Goal: Information Seeking & Learning: Find specific fact

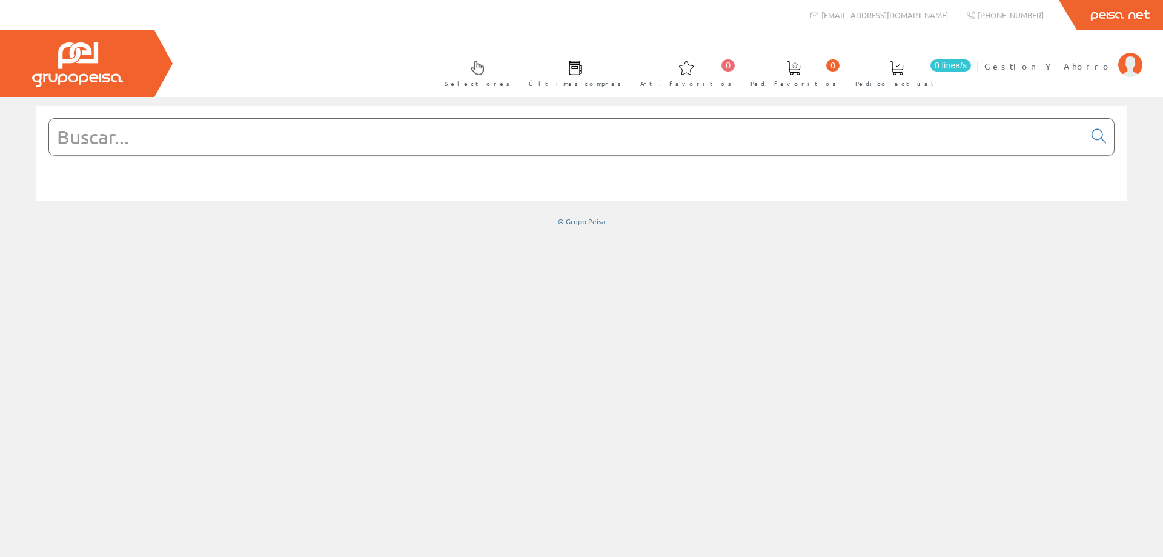
click at [345, 127] on input "text" at bounding box center [567, 137] width 1036 height 36
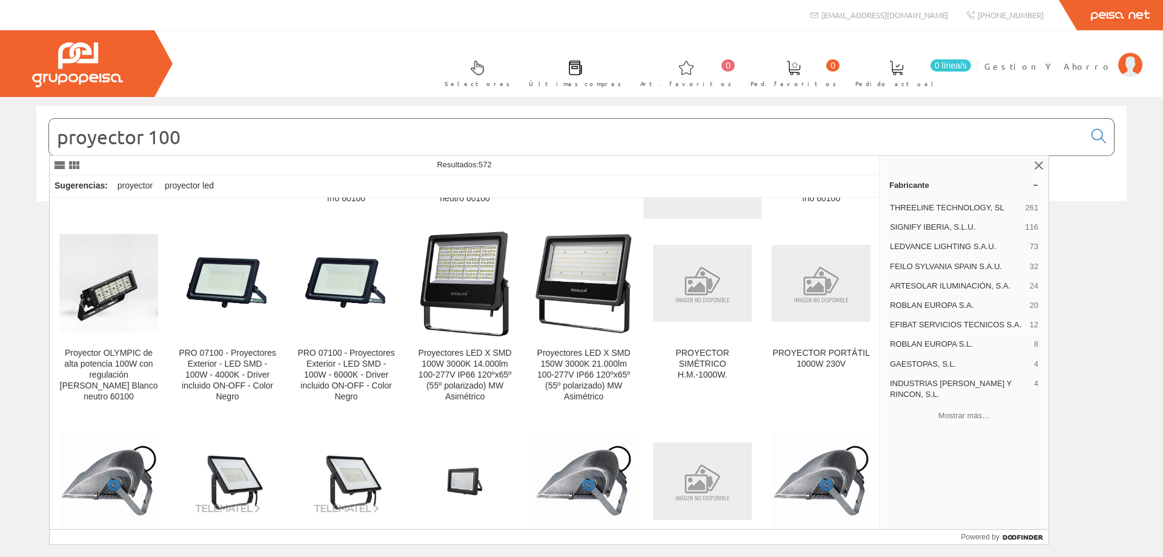
scroll to position [727, 0]
drag, startPoint x: 150, startPoint y: 141, endPoint x: 274, endPoint y: 141, distance: 124.2
click at [274, 141] on input "proyector 100" at bounding box center [567, 137] width 1036 height 36
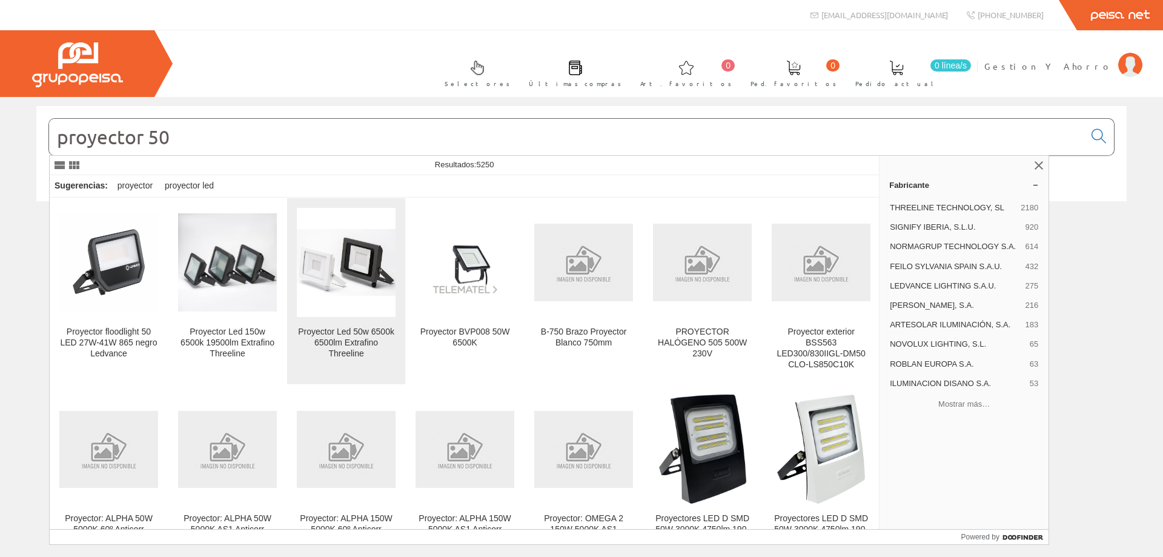
type input "proyector 50"
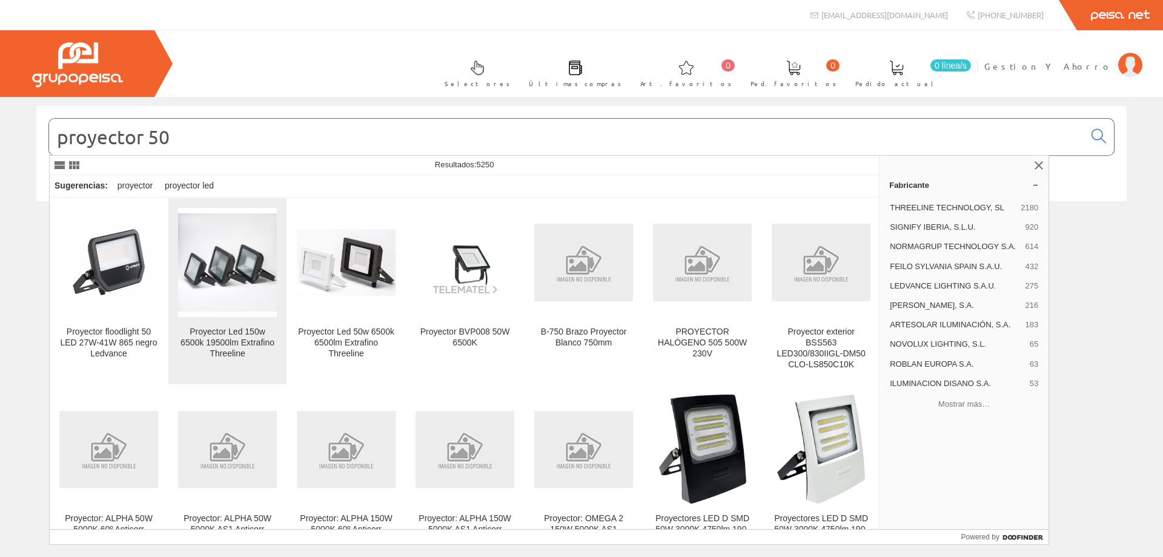
click at [236, 277] on img at bounding box center [227, 262] width 99 height 98
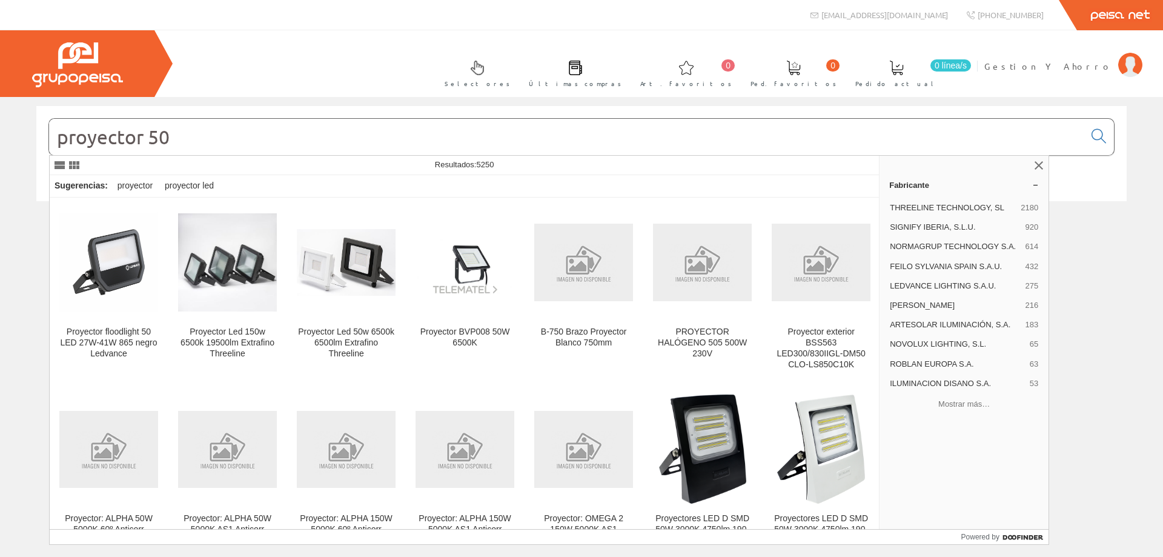
drag, startPoint x: 150, startPoint y: 136, endPoint x: 345, endPoint y: 146, distance: 195.3
click at [344, 146] on input "proyector 50" at bounding box center [567, 137] width 1036 height 36
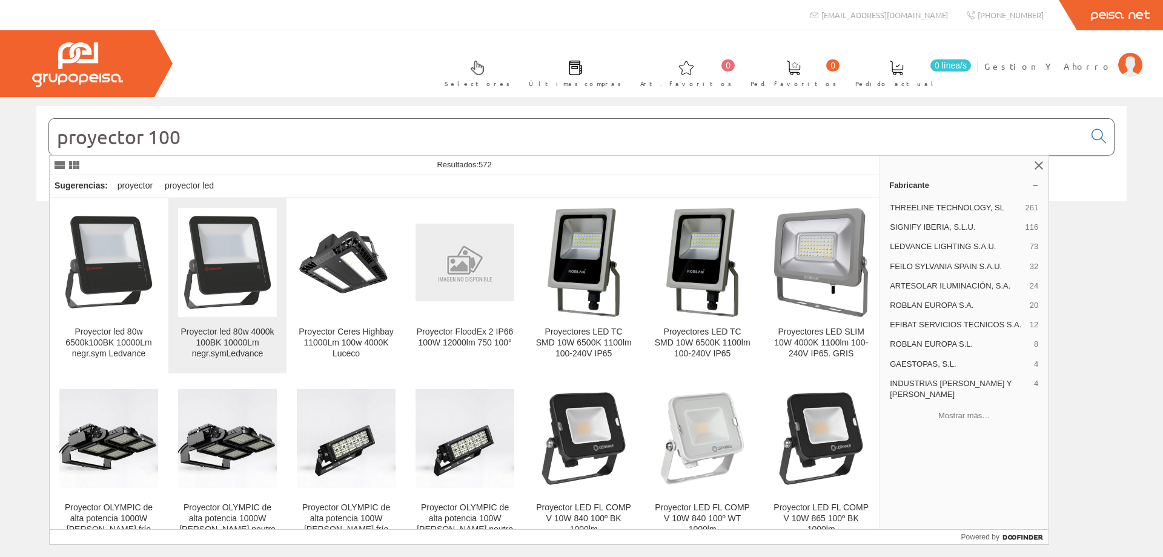
type input "proyector 100"
click at [215, 284] on img at bounding box center [227, 262] width 99 height 99
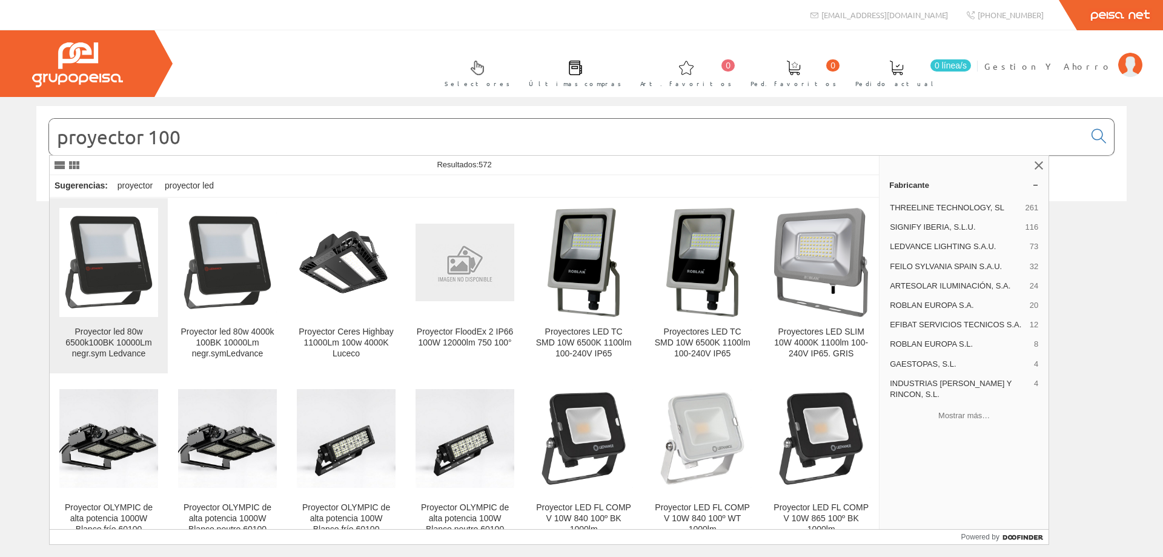
click at [94, 339] on div "Proyector led 80w 6500k100BK 10000Lm negr.sym Ledvance" at bounding box center [108, 343] width 99 height 33
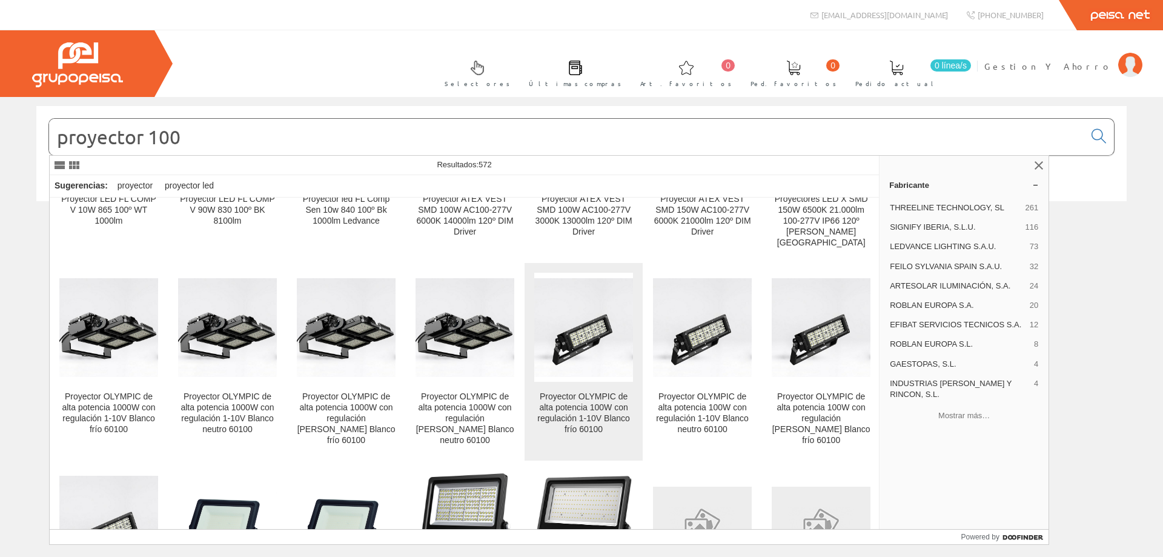
scroll to position [727, 0]
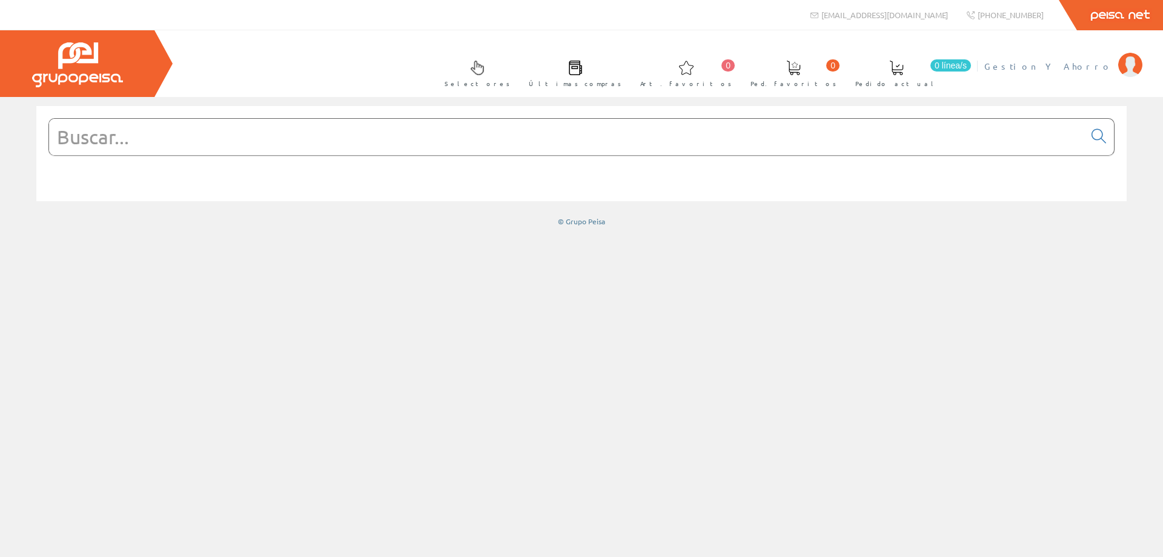
click at [1091, 68] on span "Gestion Y Ahorro" at bounding box center [1049, 66] width 128 height 12
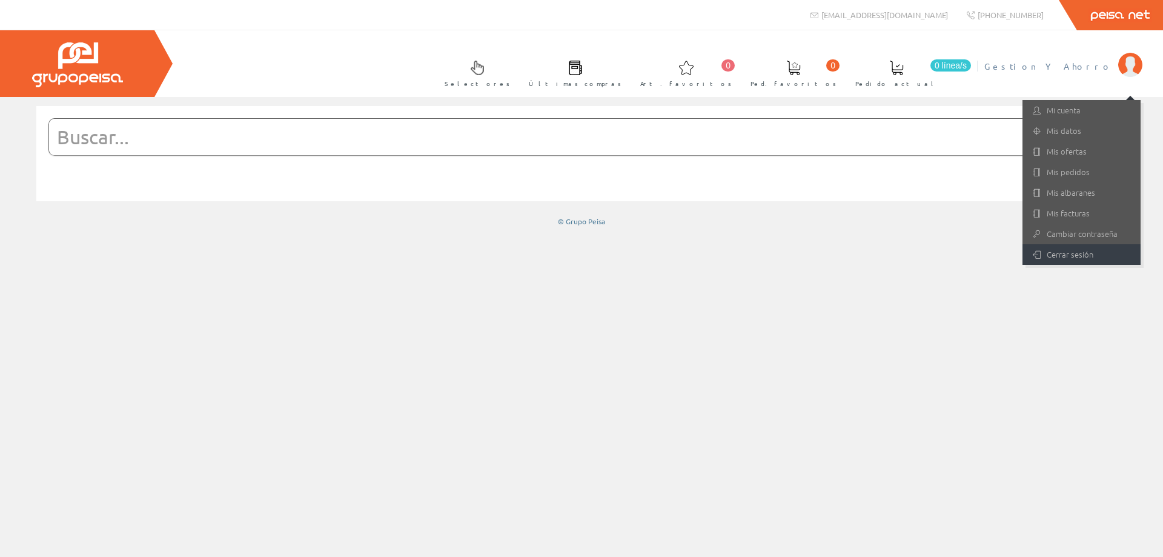
click at [1068, 259] on link "Cerrar sesión" at bounding box center [1082, 254] width 118 height 21
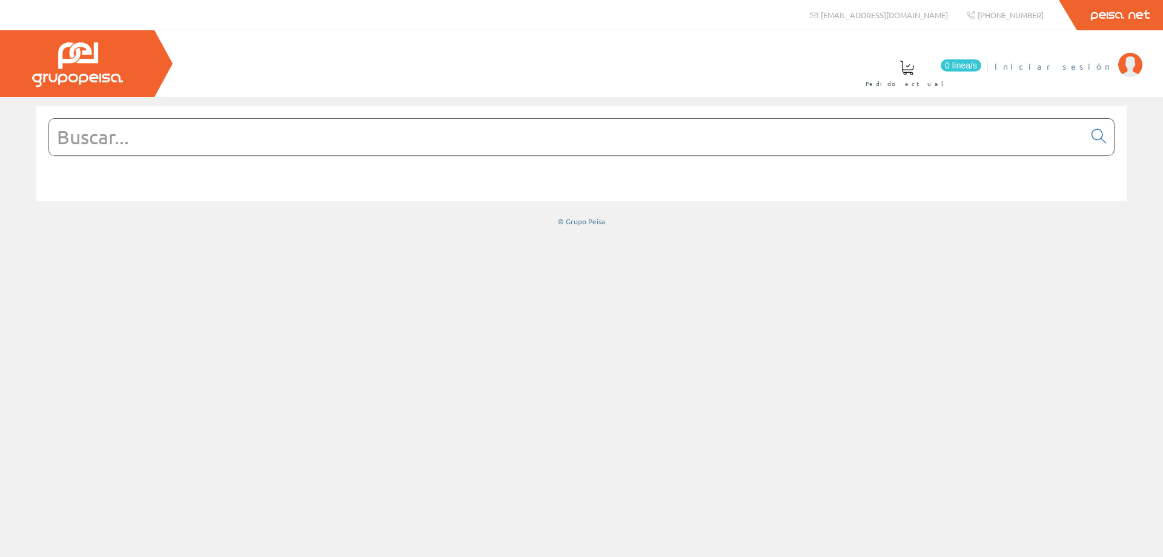
click at [1079, 67] on span "Iniciar sesión" at bounding box center [1054, 66] width 118 height 12
click at [413, 141] on input "text" at bounding box center [567, 137] width 1036 height 36
paste input "LEDS0336"
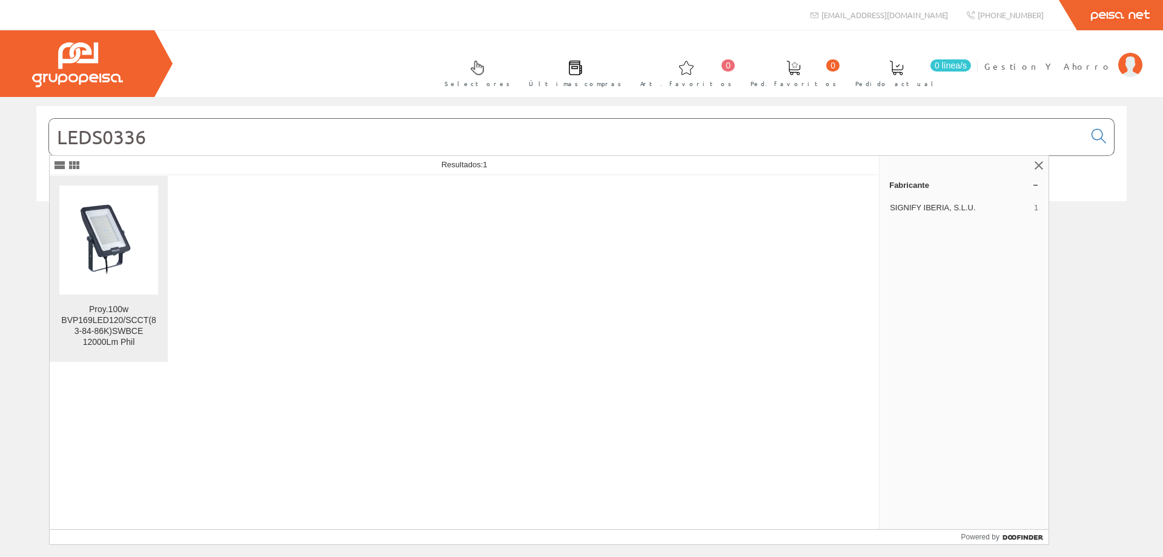
type input "LEDS0336"
click at [98, 243] on img at bounding box center [108, 240] width 99 height 84
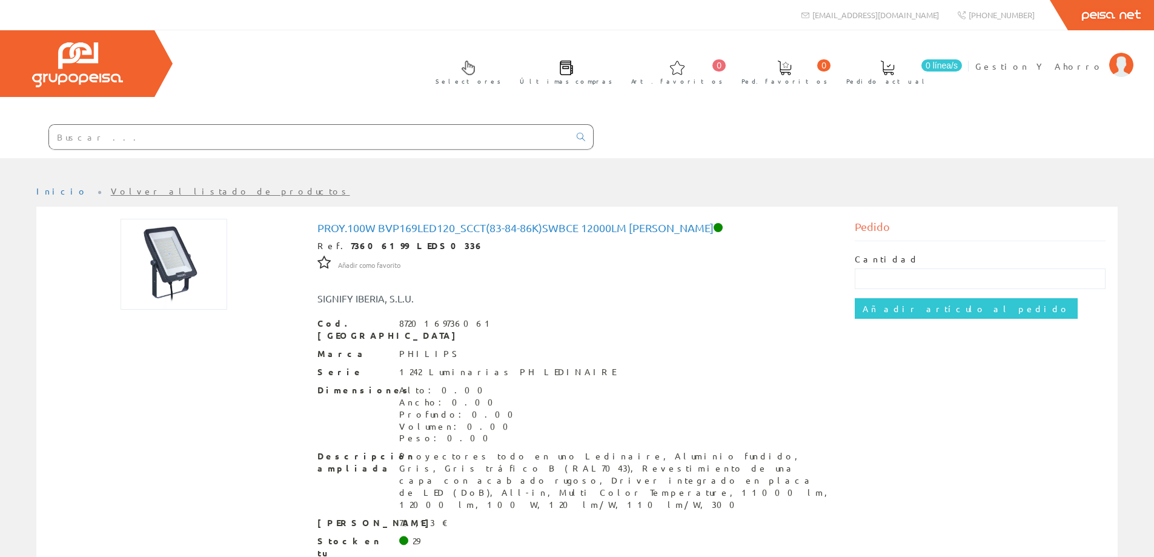
click at [318, 133] on input "text" at bounding box center [309, 137] width 520 height 24
paste input "LEDS0337"
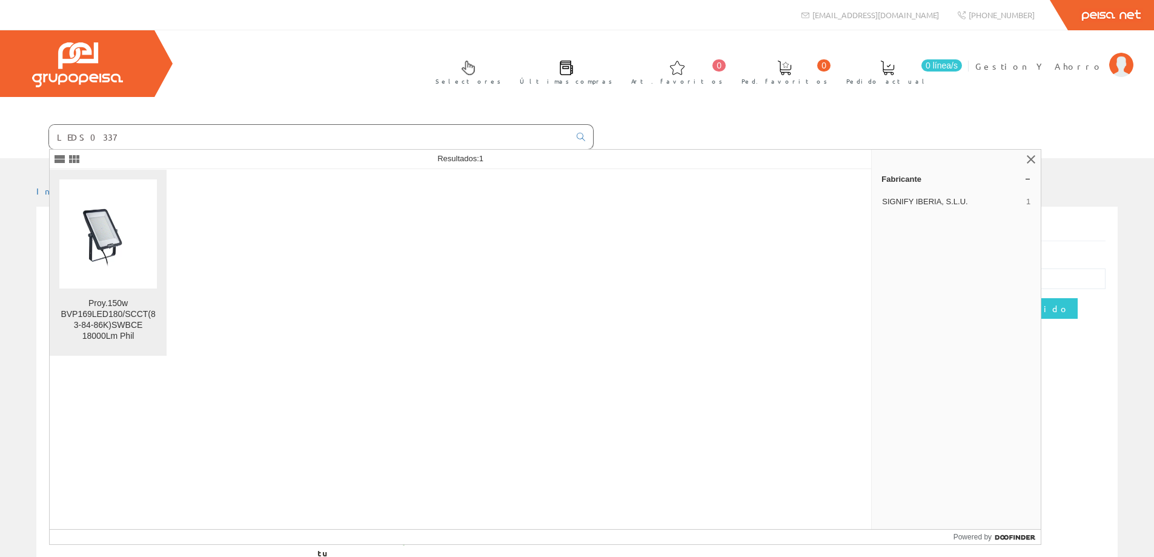
type input "LEDS0337"
click at [120, 249] on img at bounding box center [108, 233] width 98 height 71
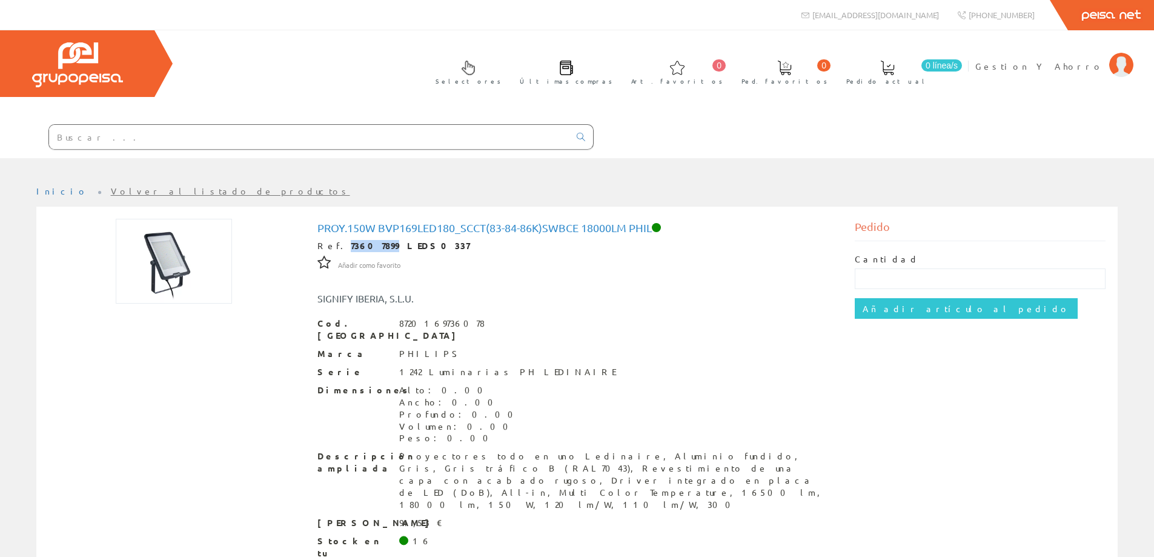
drag, startPoint x: 335, startPoint y: 246, endPoint x: 364, endPoint y: 247, distance: 29.1
click at [371, 250] on strong "73607899 LEDS0337" at bounding box center [410, 245] width 119 height 11
copy strong "73607899"
click at [436, 139] on input "text" at bounding box center [309, 137] width 520 height 24
click at [298, 273] on div at bounding box center [173, 261] width 251 height 85
